Goal: Transaction & Acquisition: Download file/media

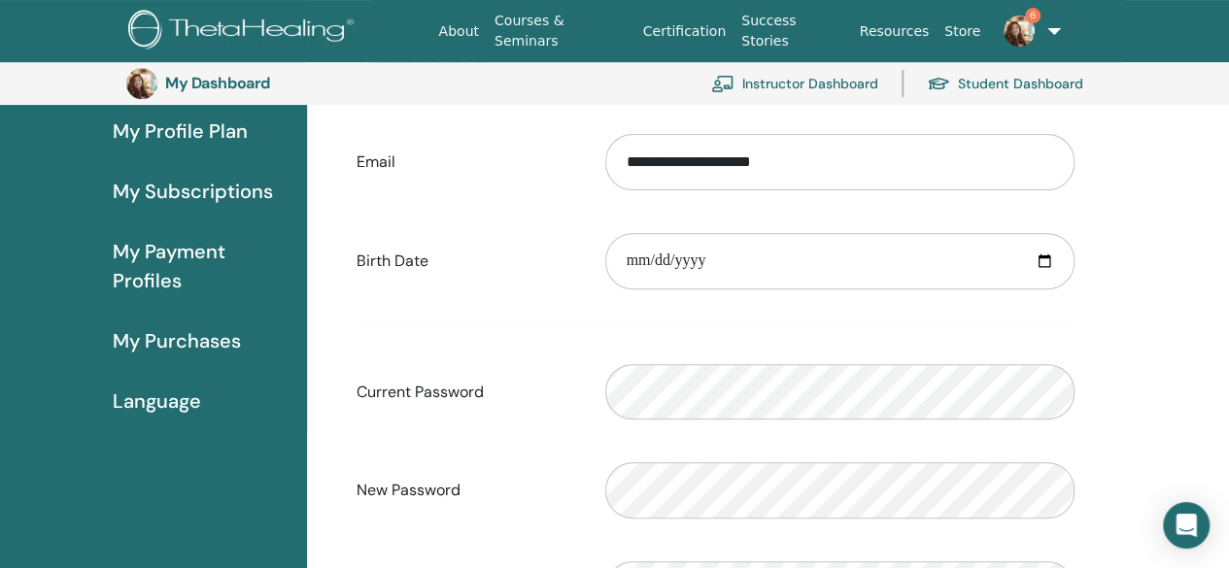
scroll to position [6, 0]
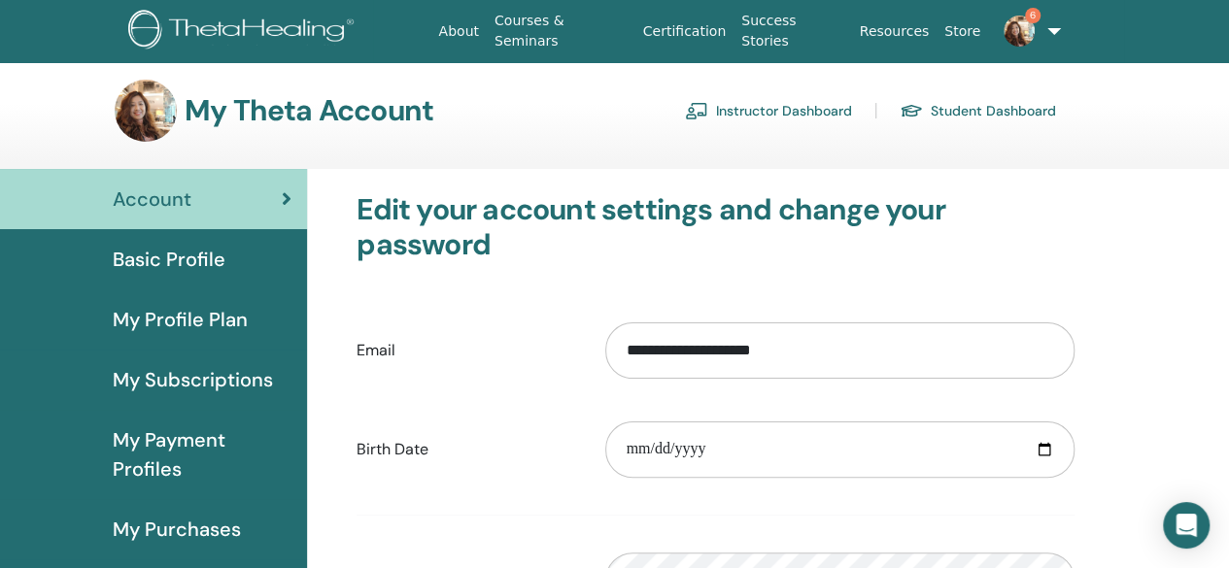
click at [1012, 109] on link "Student Dashboard" at bounding box center [977, 110] width 156 height 31
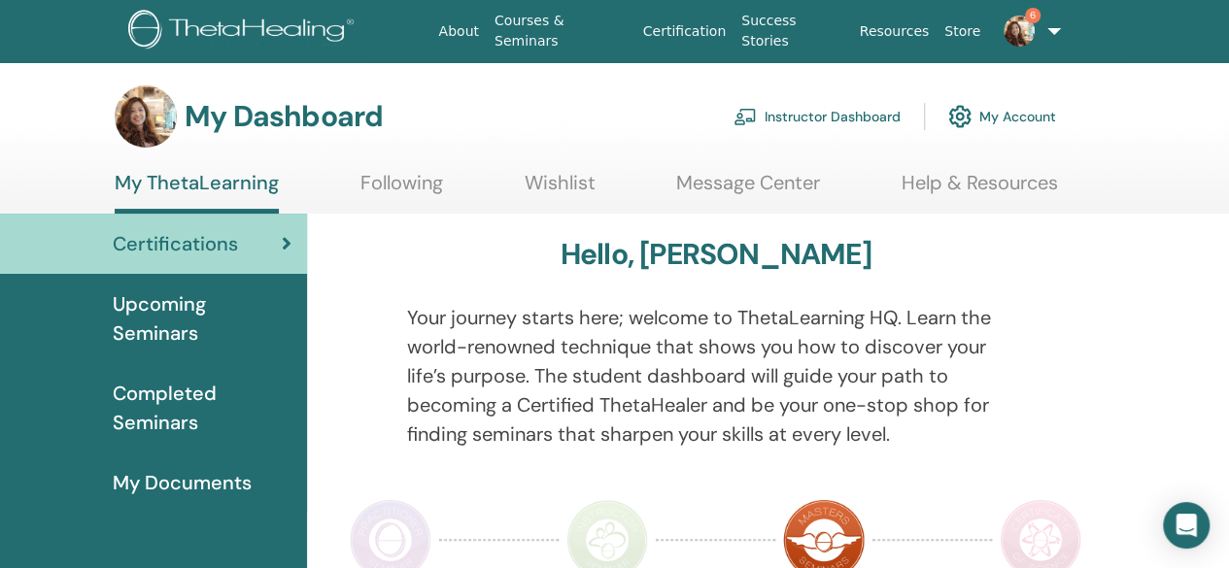
click at [169, 411] on span "Completed Seminars" at bounding box center [202, 408] width 179 height 58
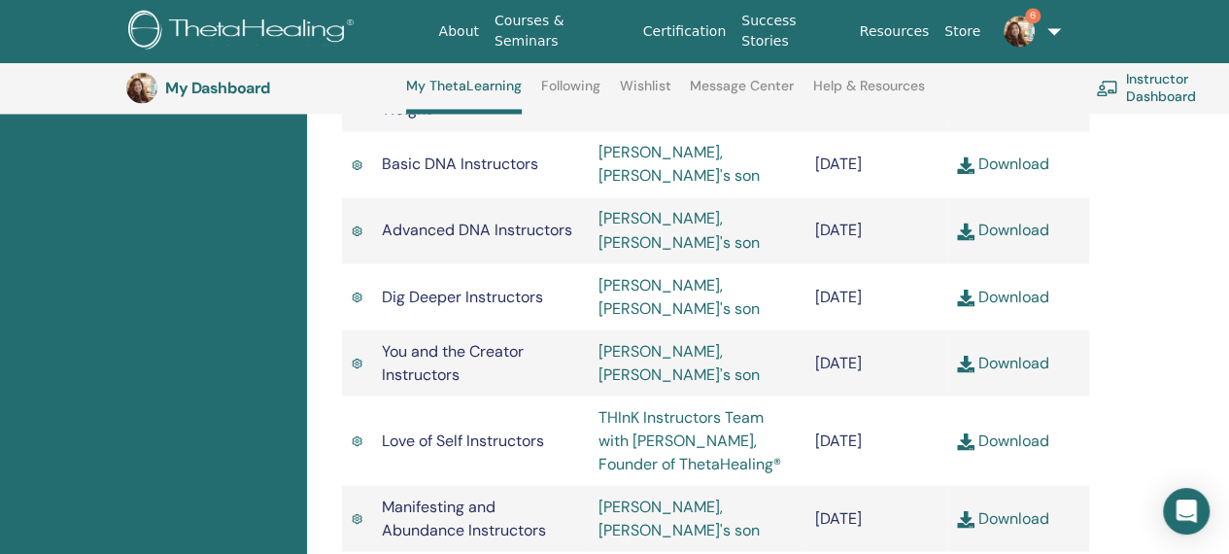
scroll to position [1799, 0]
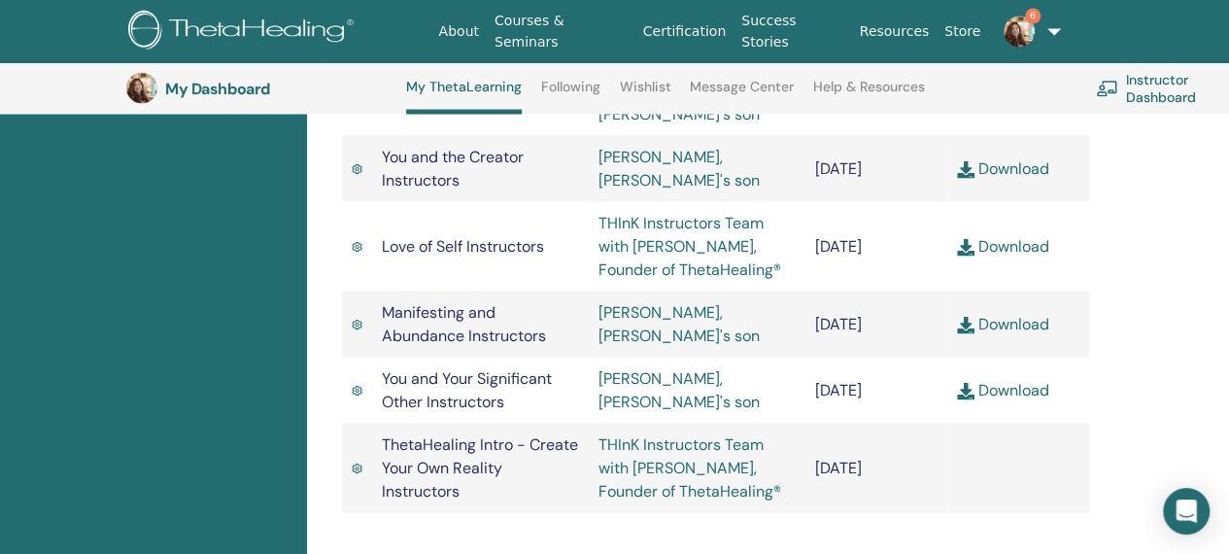
click at [1019, 255] on link "Download" at bounding box center [1003, 245] width 92 height 20
click at [993, 255] on link "Download" at bounding box center [1003, 245] width 92 height 20
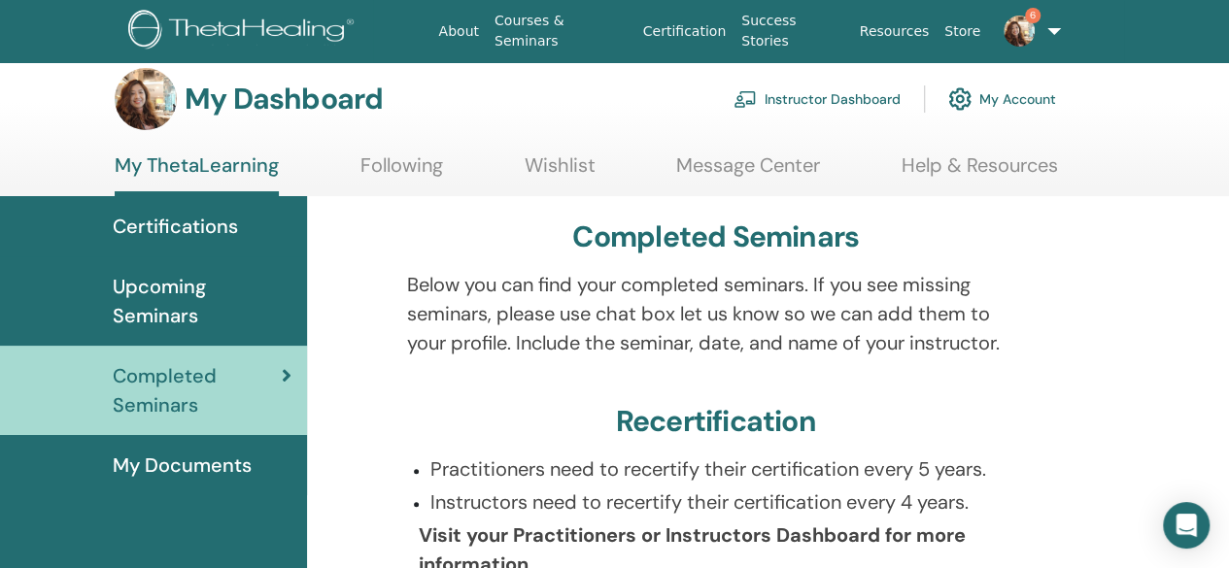
scroll to position [0, 0]
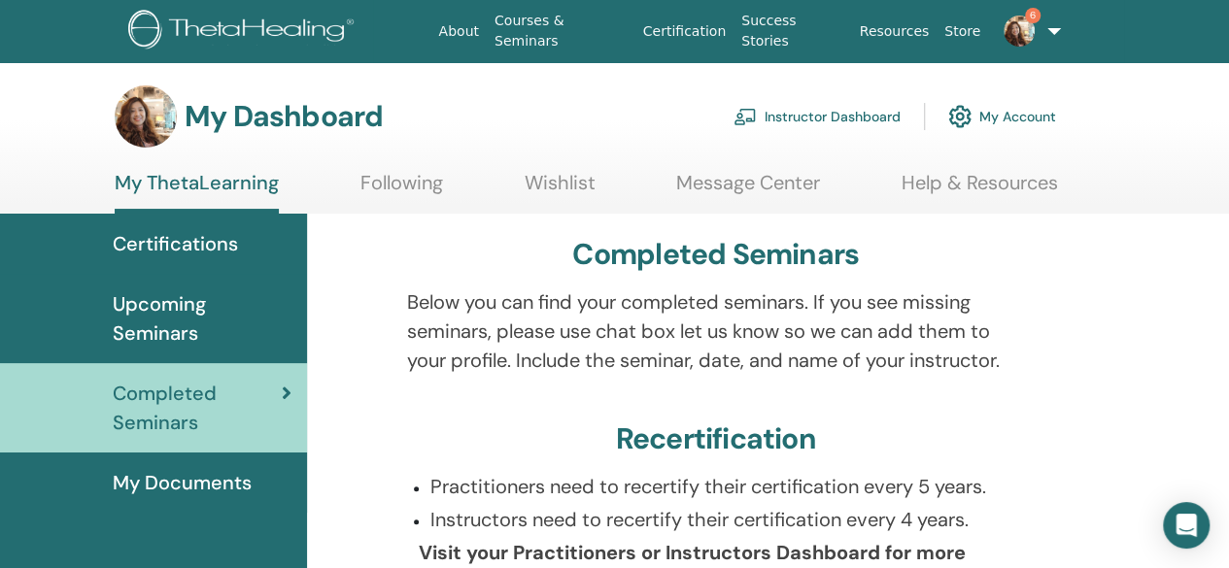
click at [153, 469] on span "My Documents" at bounding box center [182, 482] width 139 height 29
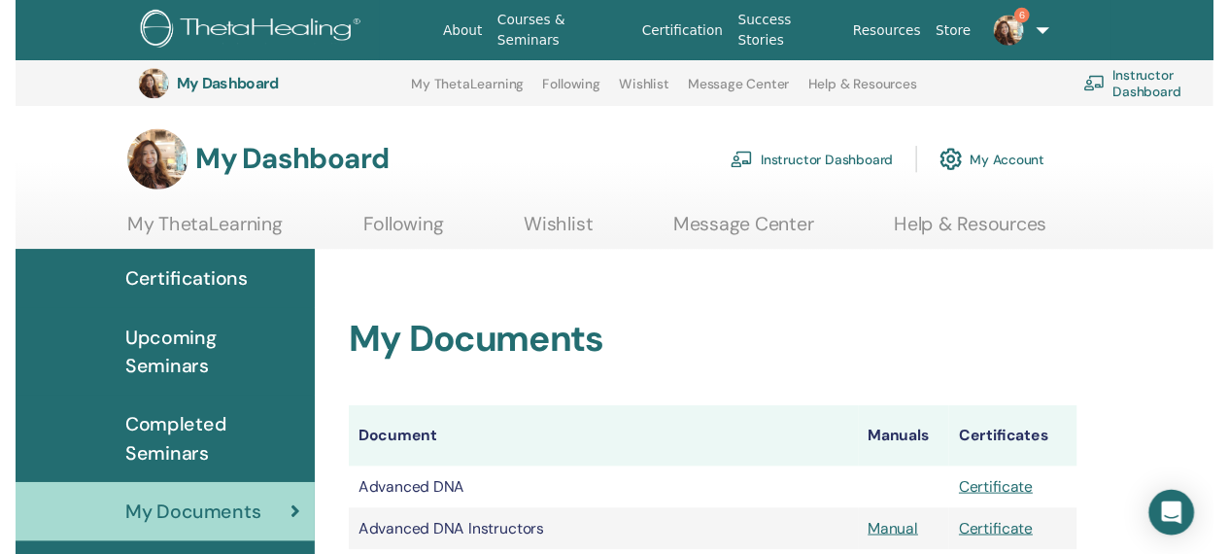
scroll to position [921, 0]
